Goal: Transaction & Acquisition: Purchase product/service

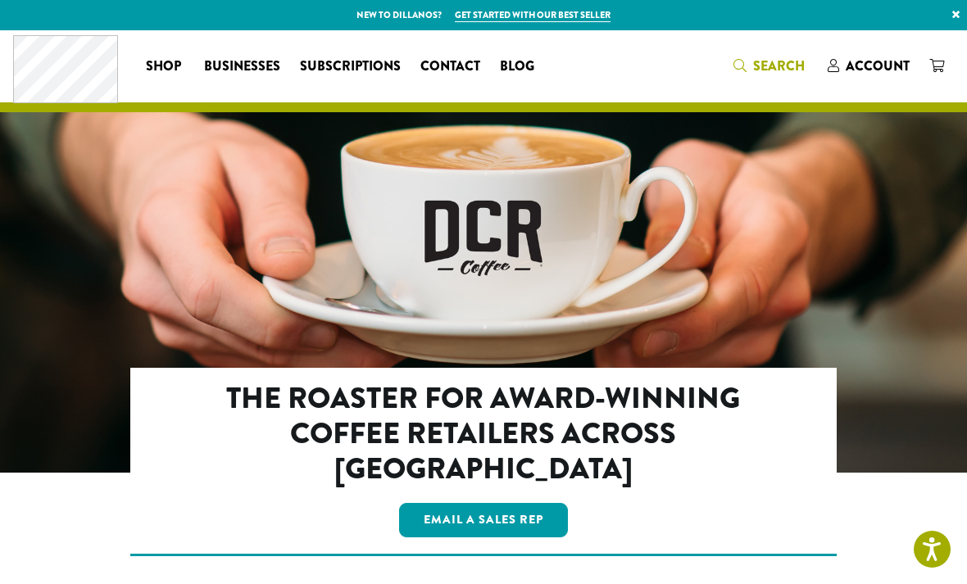
click at [744, 64] on icon "Search" at bounding box center [739, 65] width 13 height 13
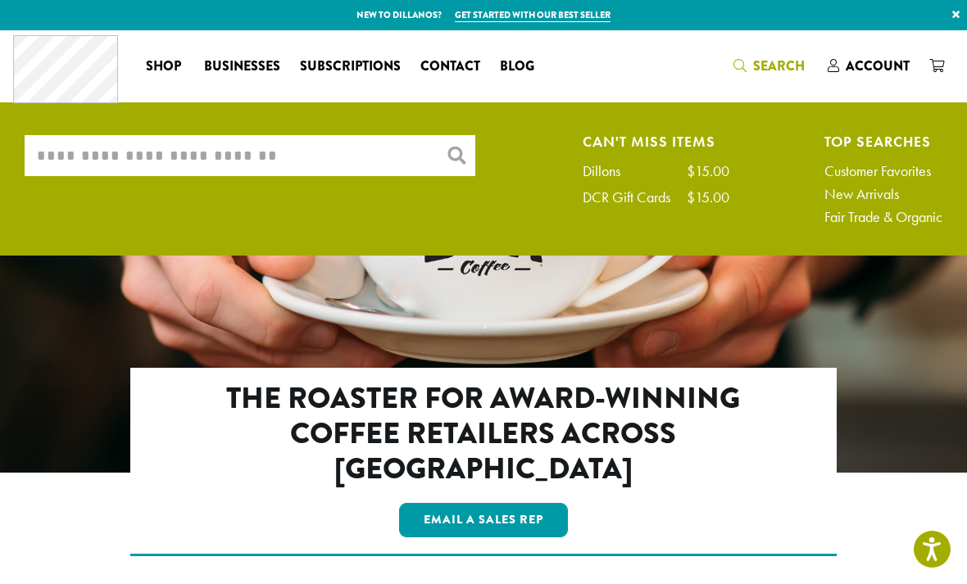
click at [315, 152] on input "What are you searching for?" at bounding box center [250, 155] width 451 height 41
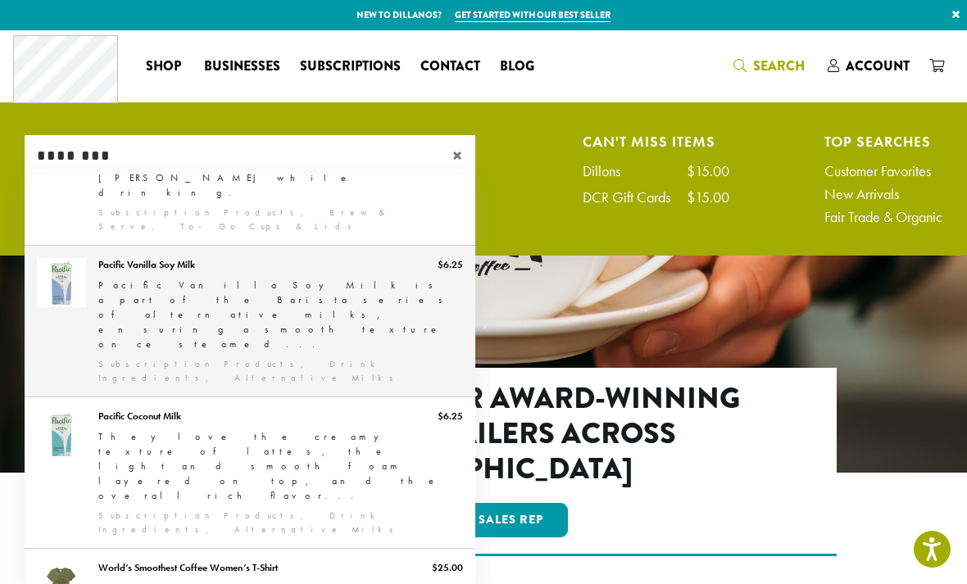
scroll to position [108, 0]
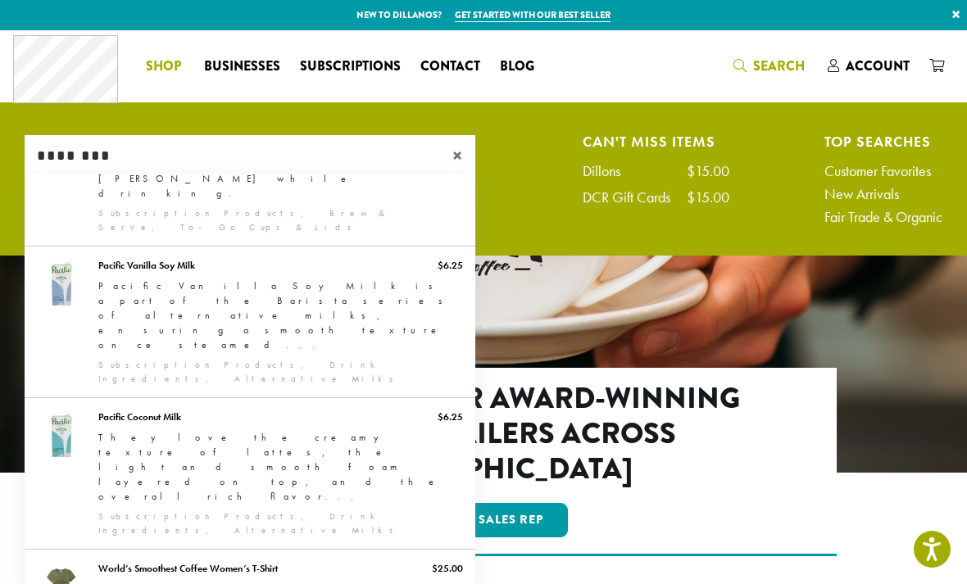
type input "********"
click at [147, 61] on span "Shop" at bounding box center [163, 67] width 35 height 20
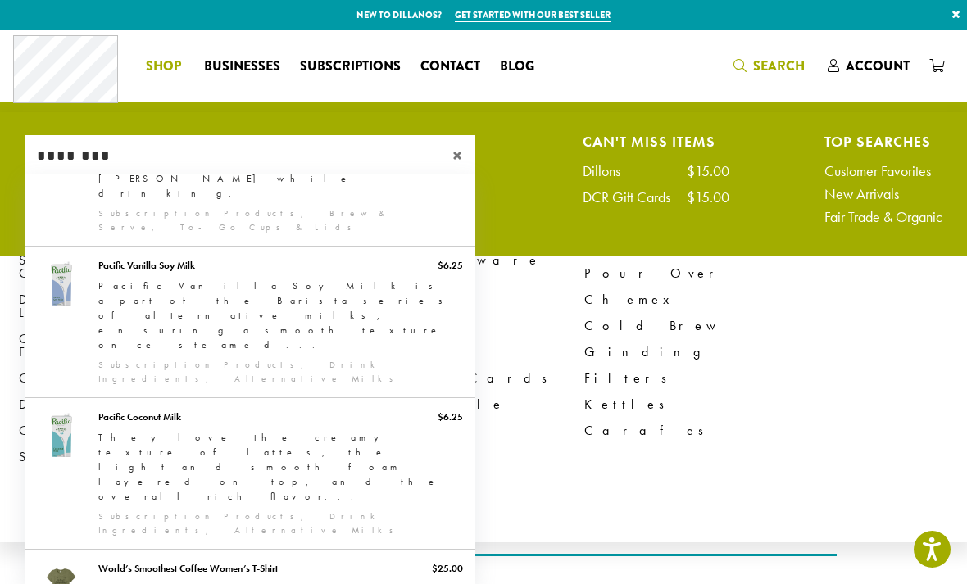
click at [461, 157] on span "×" at bounding box center [463, 156] width 23 height 20
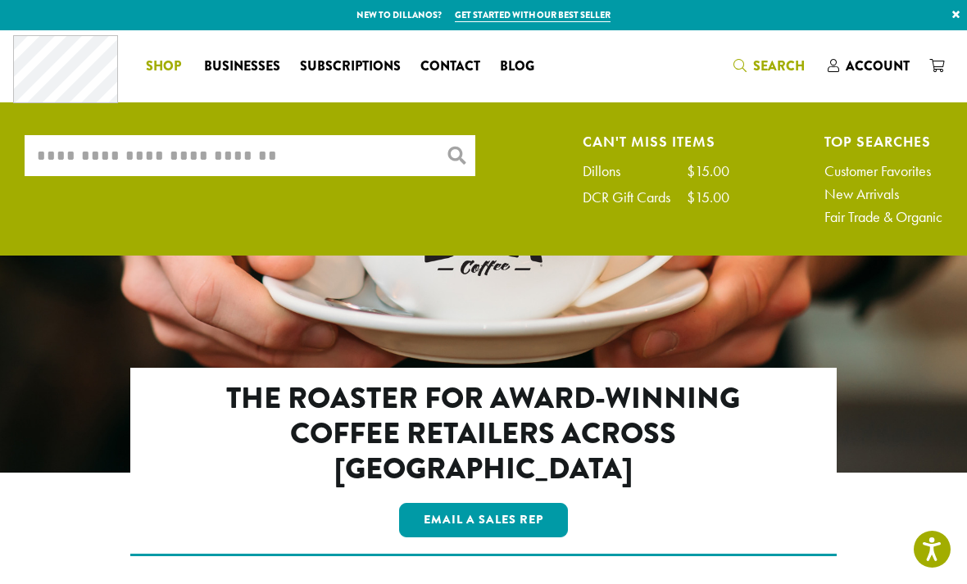
click at [171, 61] on span "Shop" at bounding box center [163, 67] width 35 height 20
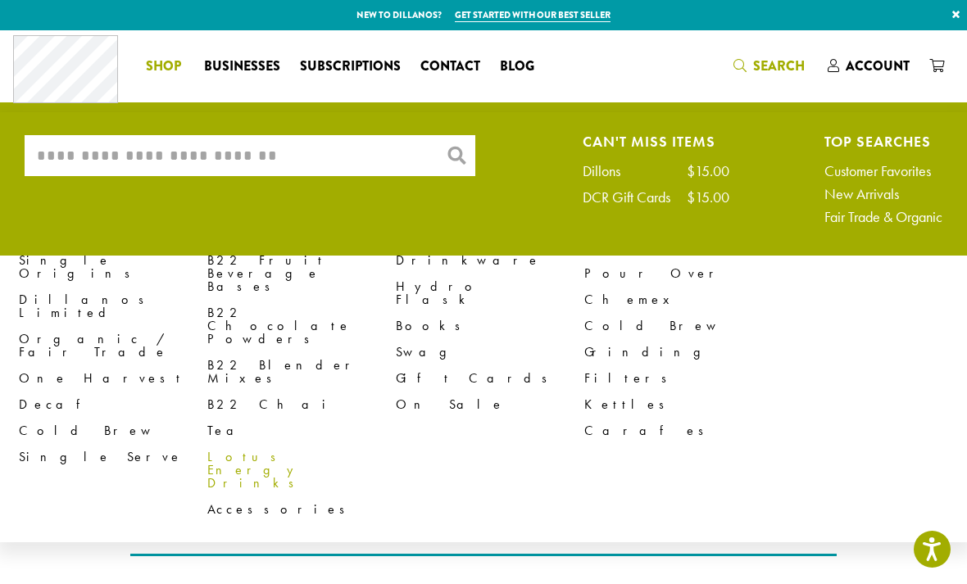
scroll to position [2, 0]
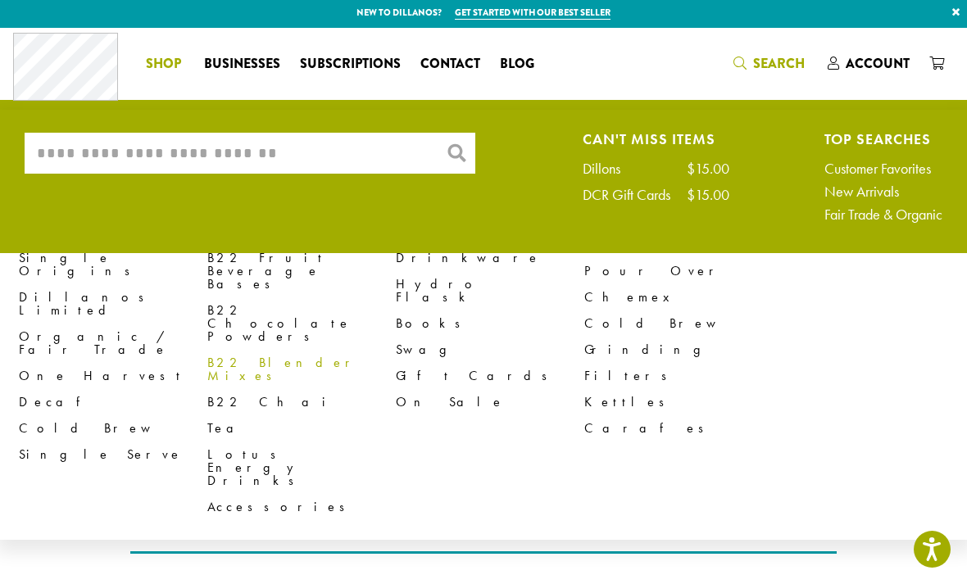
click at [288, 350] on link "B22 Blender Mixes" at bounding box center [301, 369] width 188 height 39
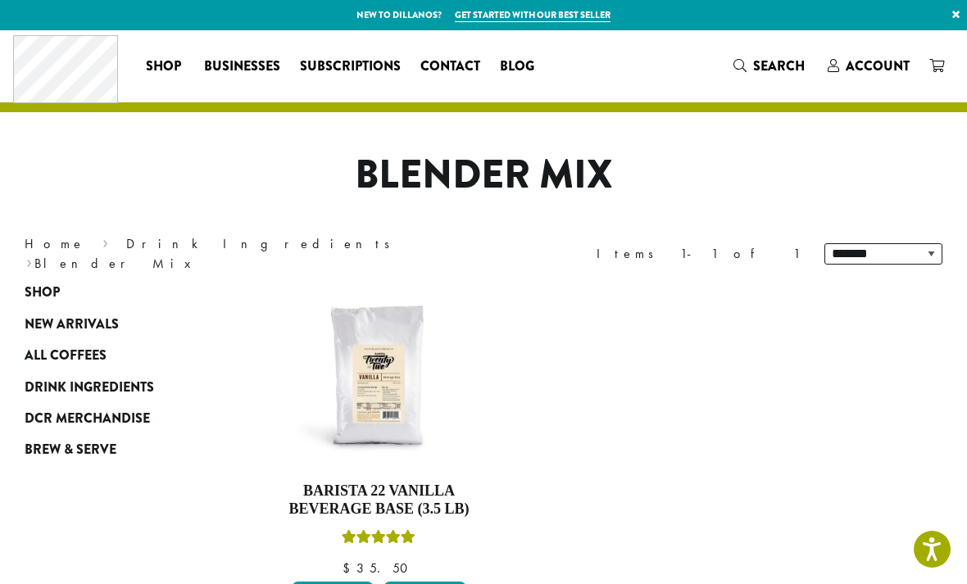
click at [174, 80] on div "Coffee All Coffees Best Sellers Blends Single Origins Dillanos Limited Organic …" at bounding box center [278, 66] width 531 height 68
click at [165, 67] on span "Shop" at bounding box center [163, 67] width 35 height 20
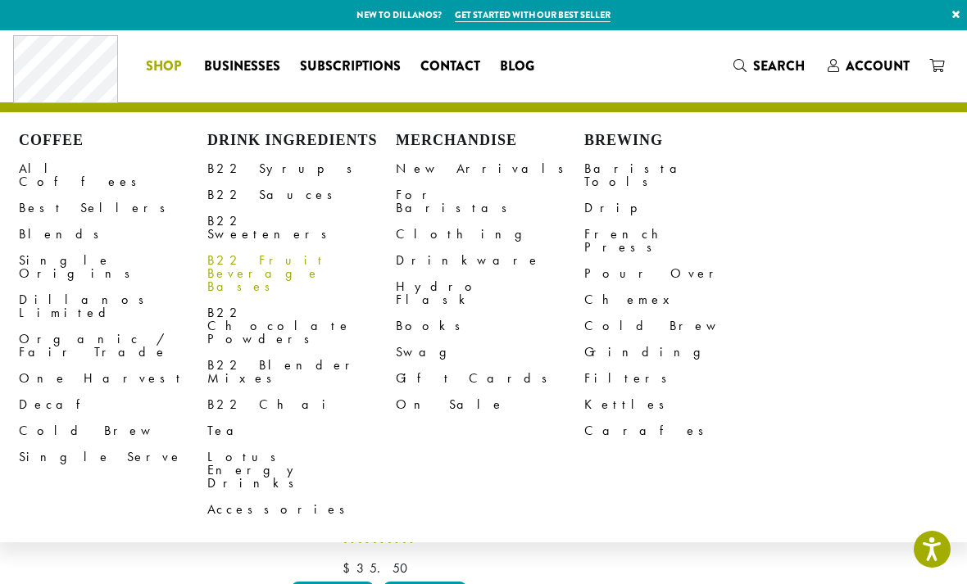
click at [247, 250] on link "B22 Fruit Beverage Bases" at bounding box center [301, 273] width 188 height 52
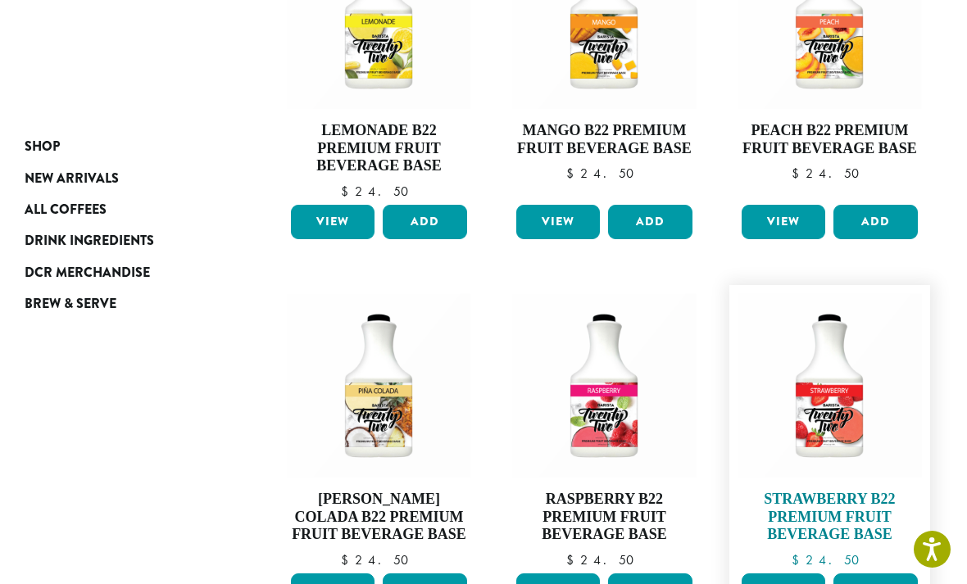
scroll to position [363, 0]
